Goal: Check status: Check status

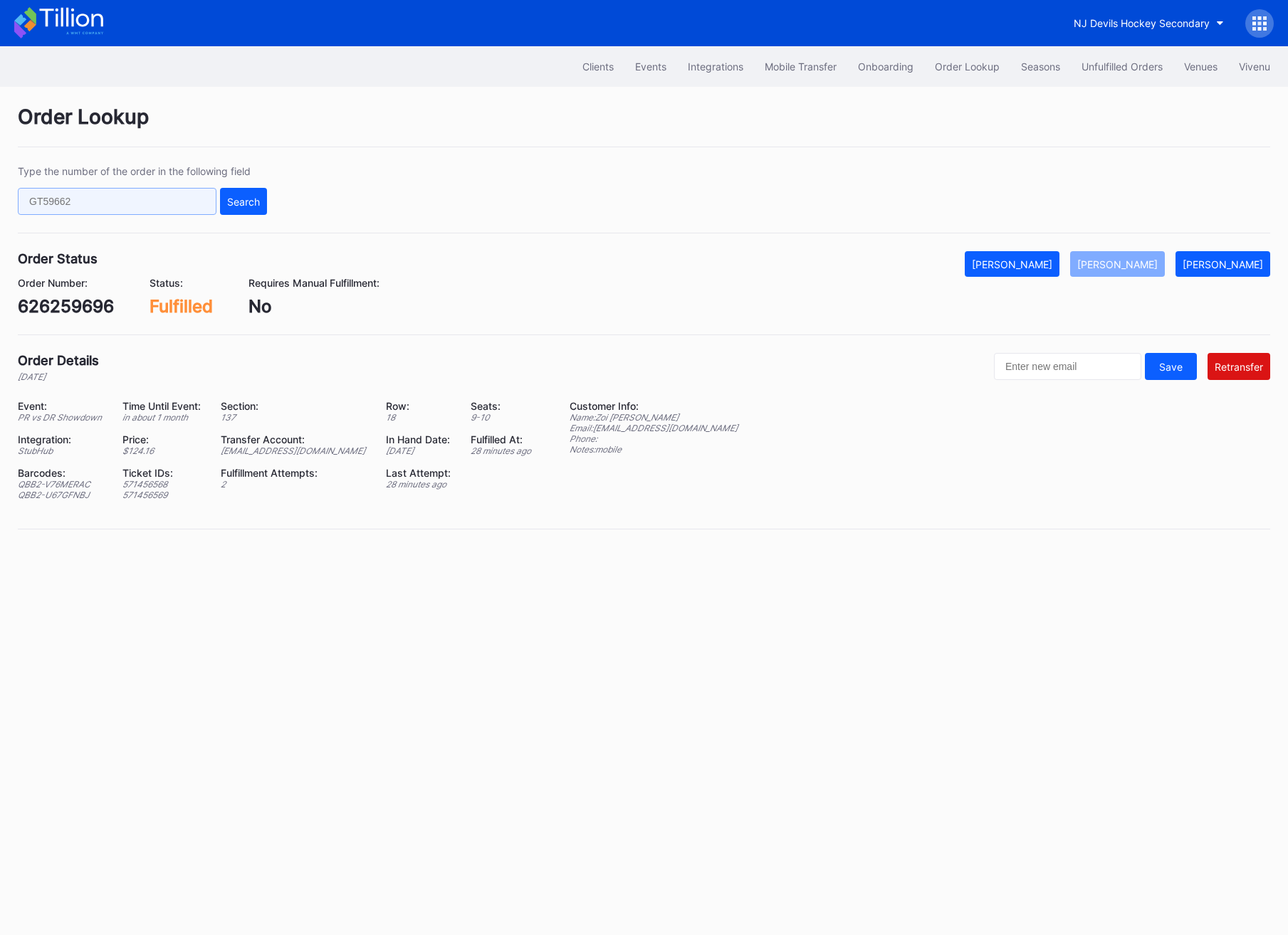
click at [79, 205] on input "text" at bounding box center [117, 201] width 198 height 27
paste input "626403128"
type input "626403128"
click at [247, 196] on div "Search" at bounding box center [243, 202] width 33 height 13
